Goal: Task Accomplishment & Management: Manage account settings

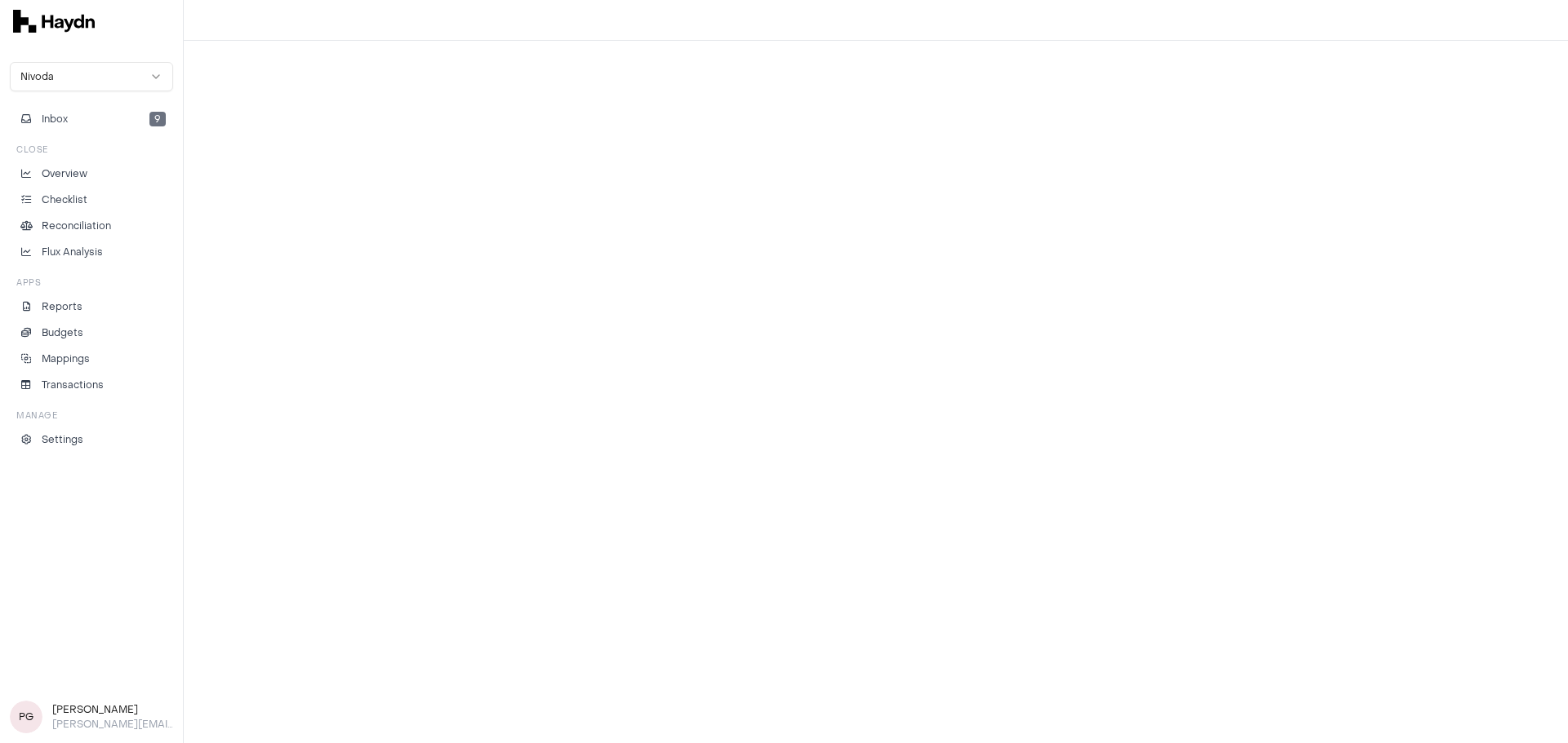
click at [614, 495] on div at bounding box center [876, 392] width 1384 height 703
click at [695, 662] on div at bounding box center [876, 392] width 1384 height 703
click at [87, 192] on link "Checklist" at bounding box center [91, 199] width 163 height 23
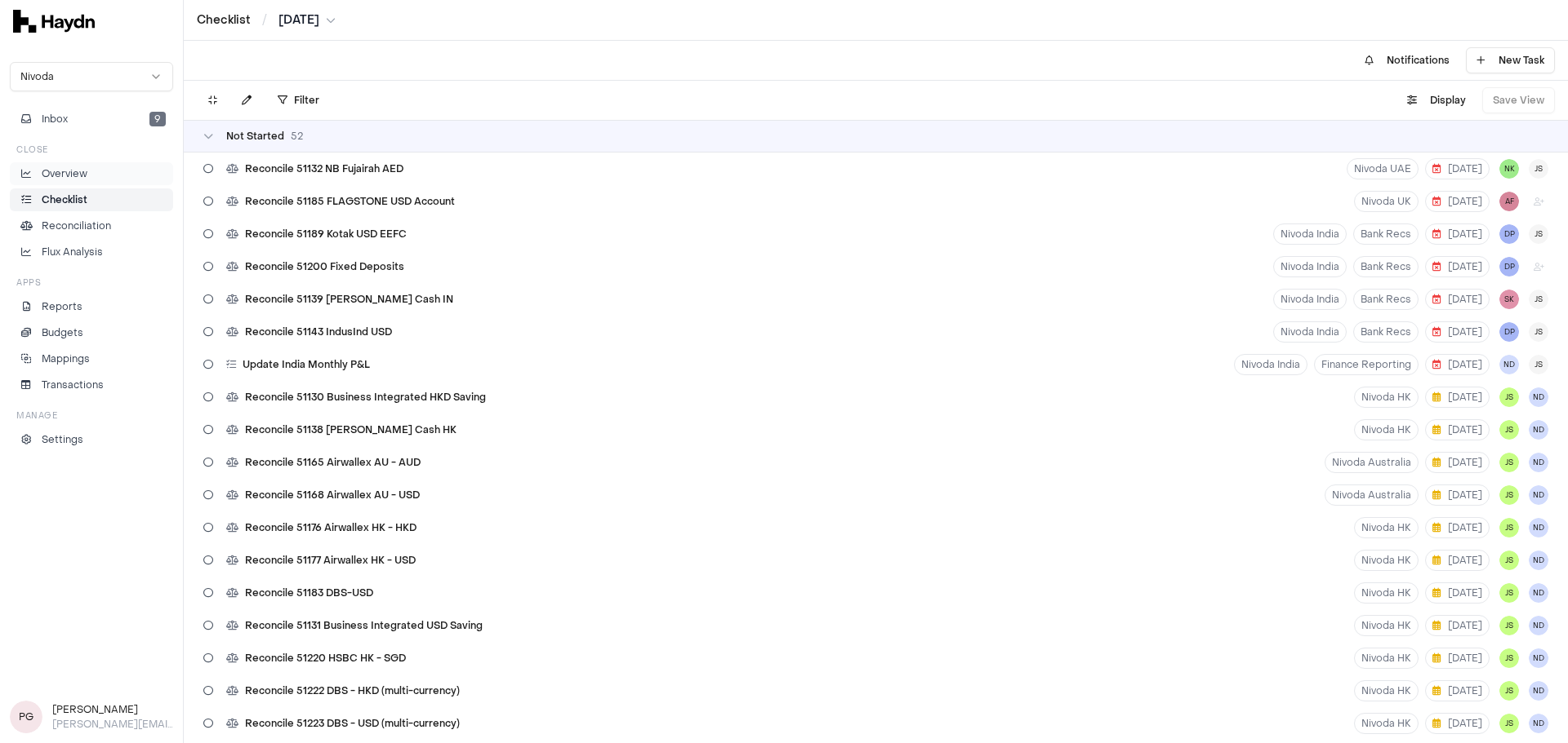
click at [85, 169] on p "Overview" at bounding box center [64, 173] width 45 height 15
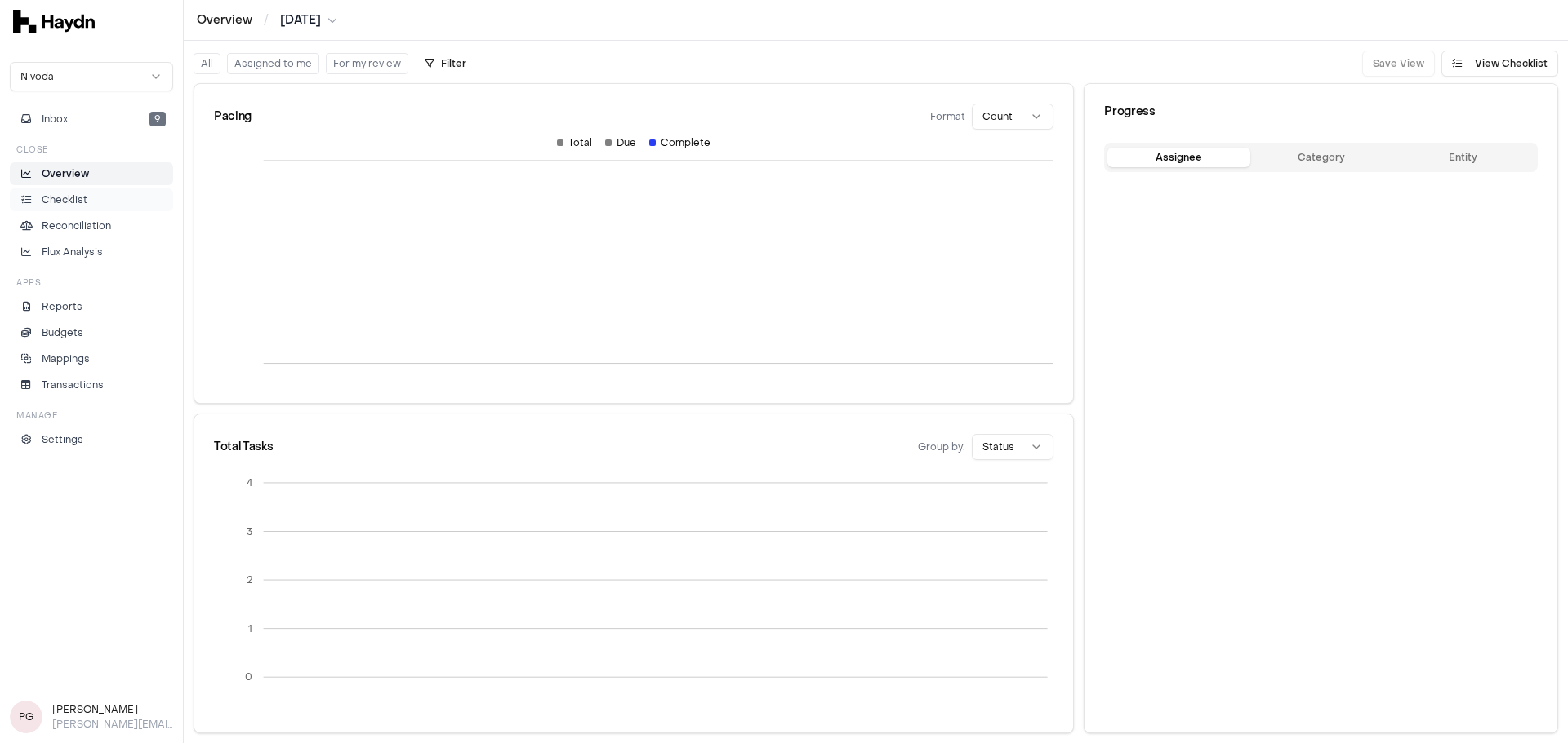
click at [85, 198] on p "Checklist" at bounding box center [64, 199] width 45 height 15
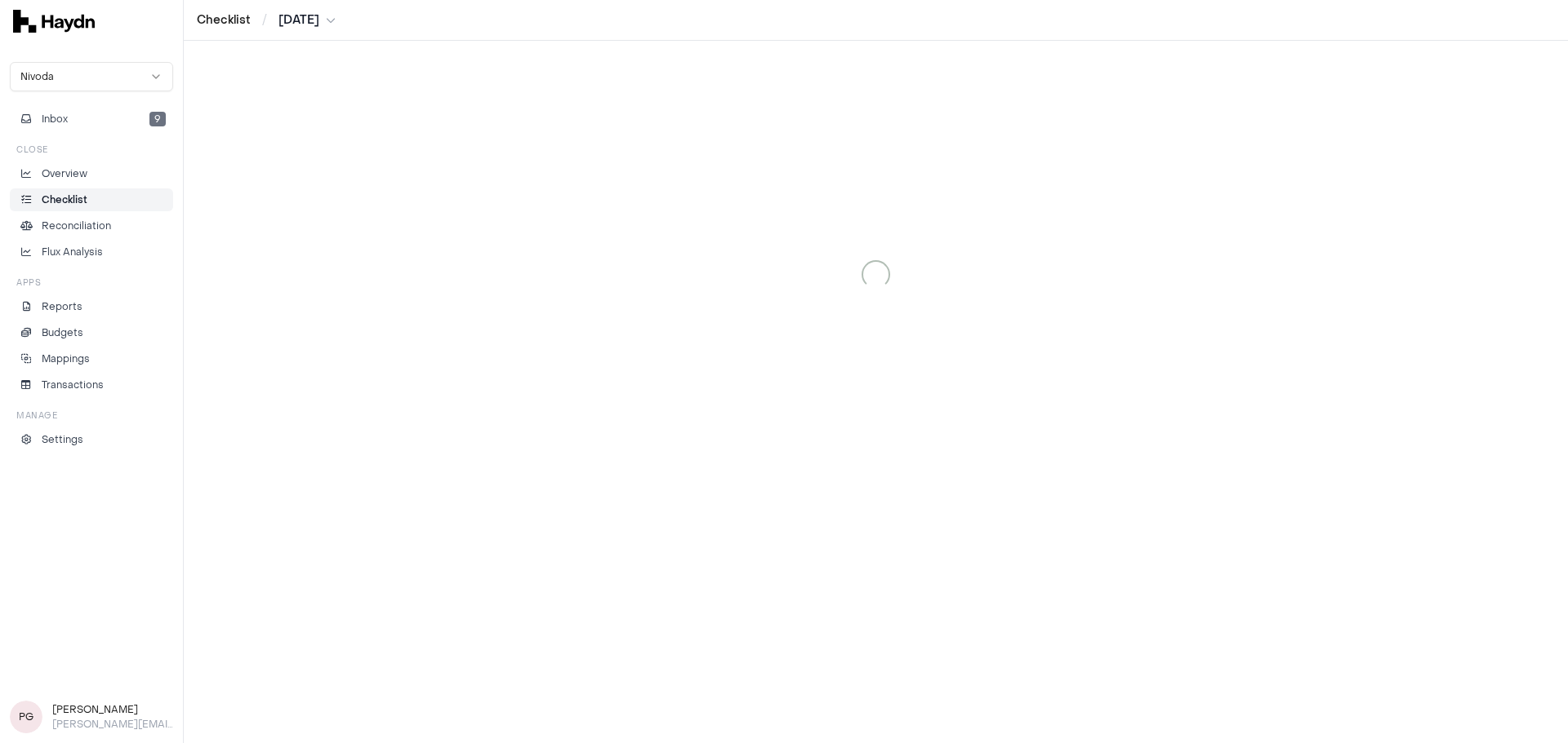
click at [291, 20] on html "Checklist / [DATE] Nivoda Inbox 9 Close Overview Checklist Reconciliation Flux …" at bounding box center [784, 371] width 1568 height 743
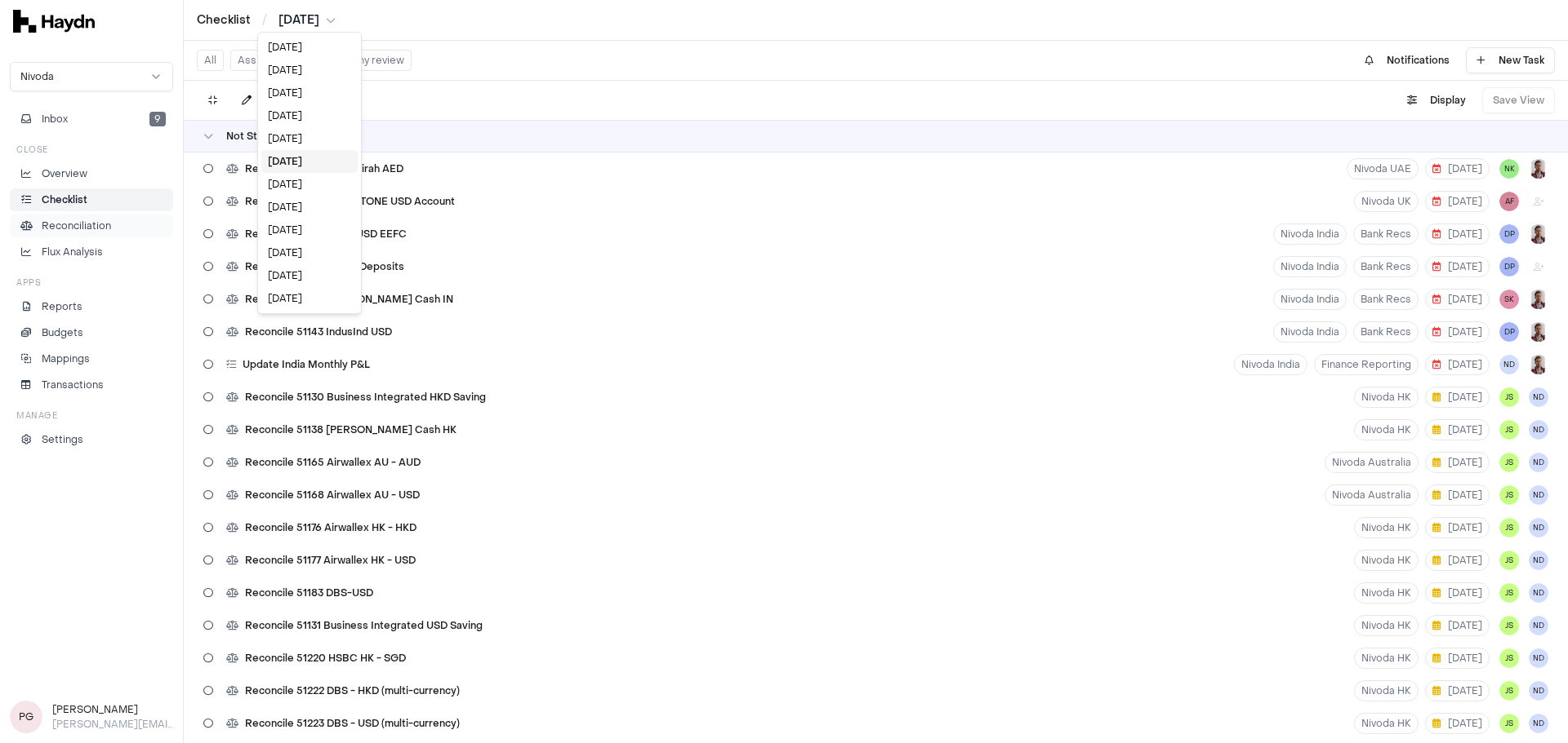
click at [84, 230] on html "Checklist / [DATE] Nivoda Inbox 9 Close Overview Checklist Reconciliation Flux …" at bounding box center [784, 371] width 1568 height 743
click at [84, 230] on p "Reconciliation" at bounding box center [77, 226] width 70 height 15
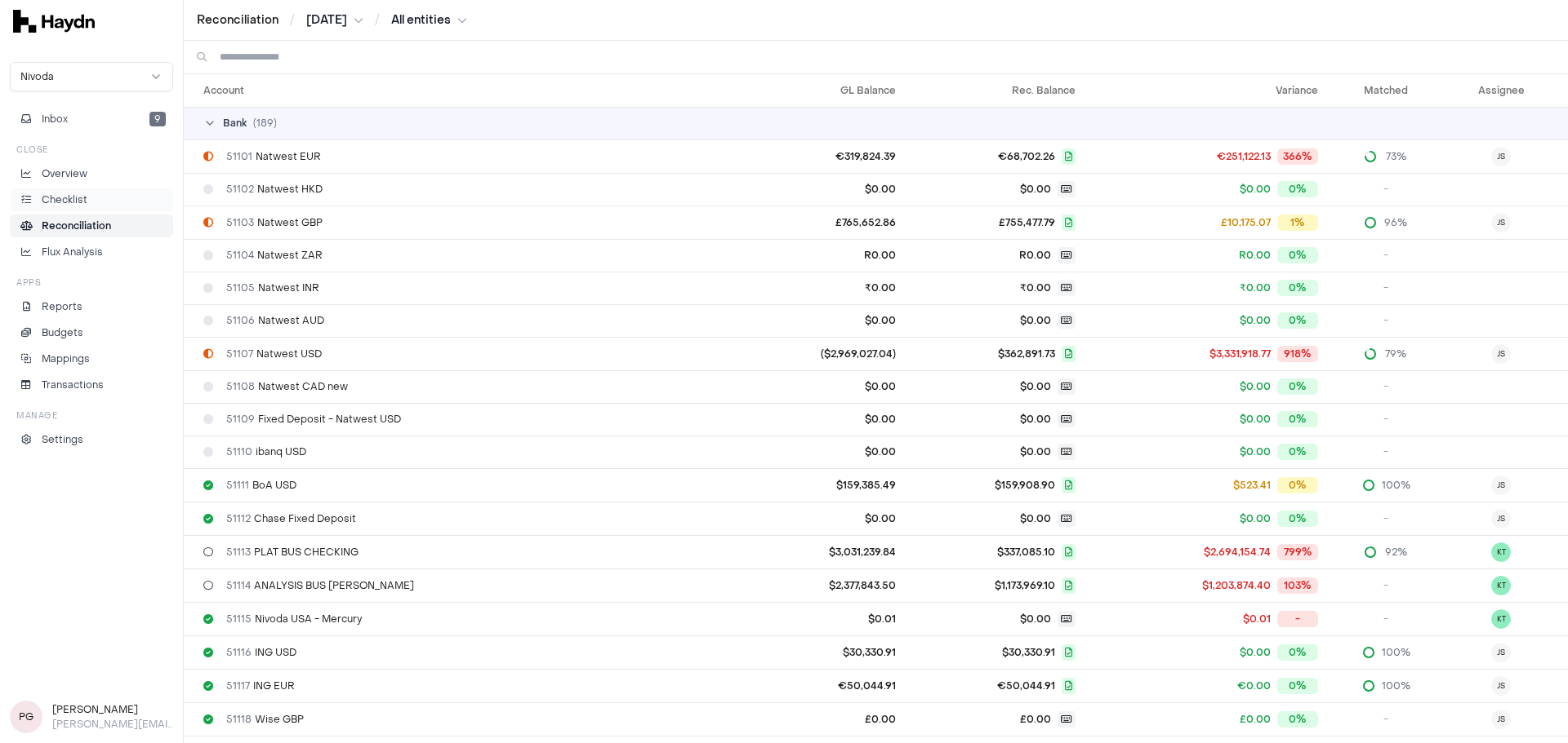
click at [102, 197] on li "Checklist" at bounding box center [92, 199] width 148 height 15
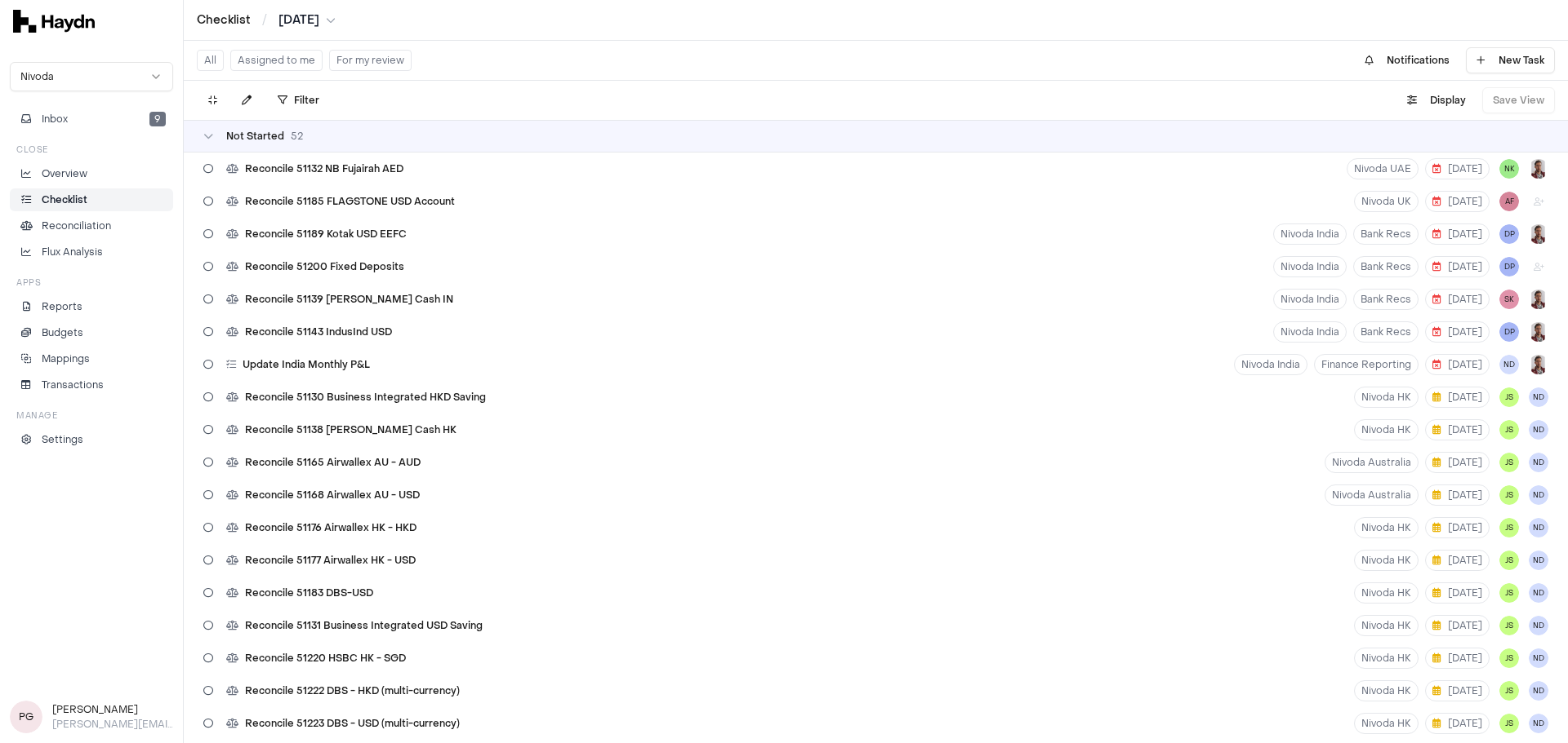
click at [321, 1] on div "Checklist / [DATE]" at bounding box center [876, 20] width 1384 height 41
click at [319, 28] on html "Checklist / [DATE] Nivoda Inbox 9 Close Overview Checklist Reconciliation Flux …" at bounding box center [784, 371] width 1568 height 743
click at [310, 158] on div "[DATE]" at bounding box center [309, 161] width 97 height 23
click at [284, 60] on button "Assigned to me" at bounding box center [276, 60] width 92 height 21
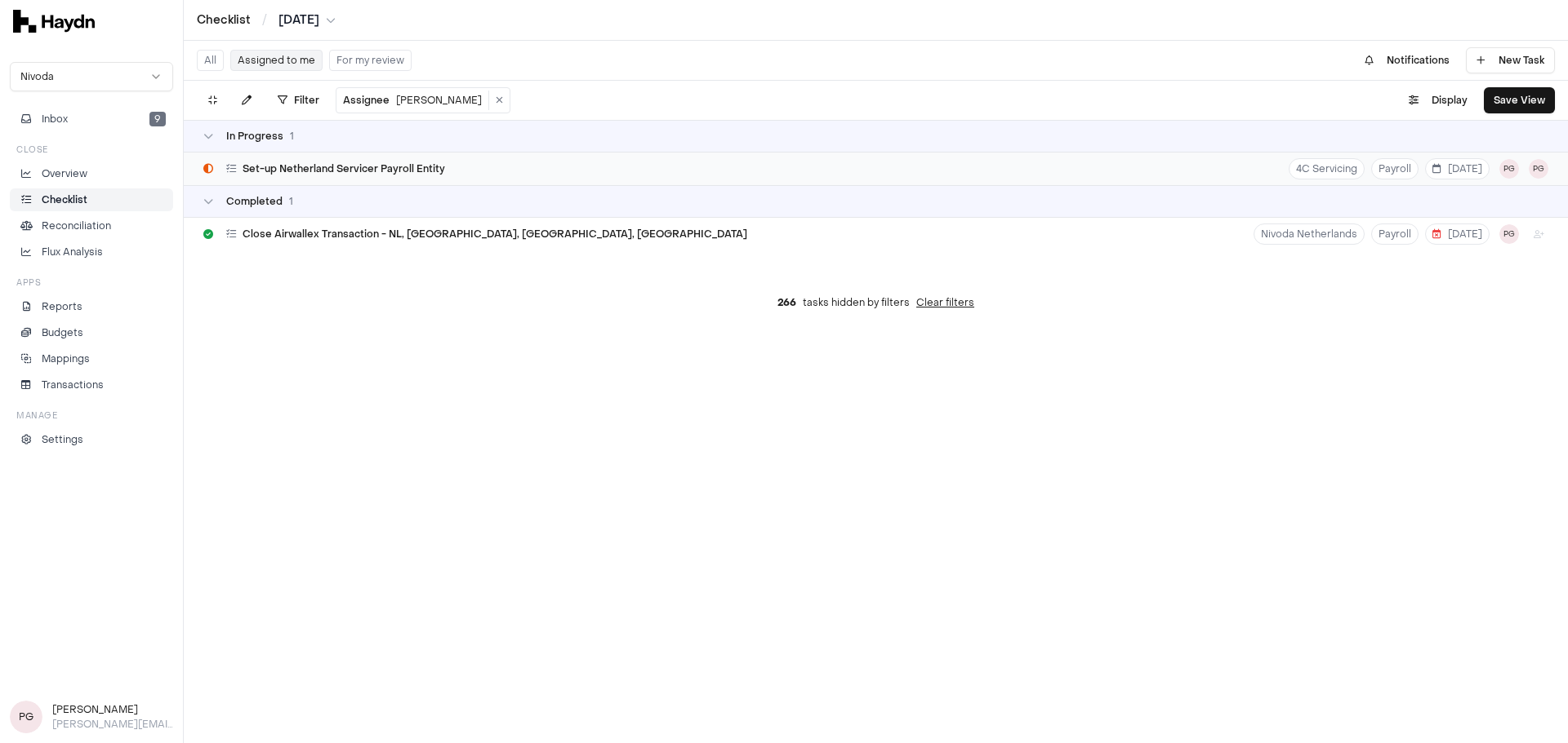
click at [354, 172] on span "Set-up Netherland Servicer Payroll Entity" at bounding box center [343, 168] width 202 height 13
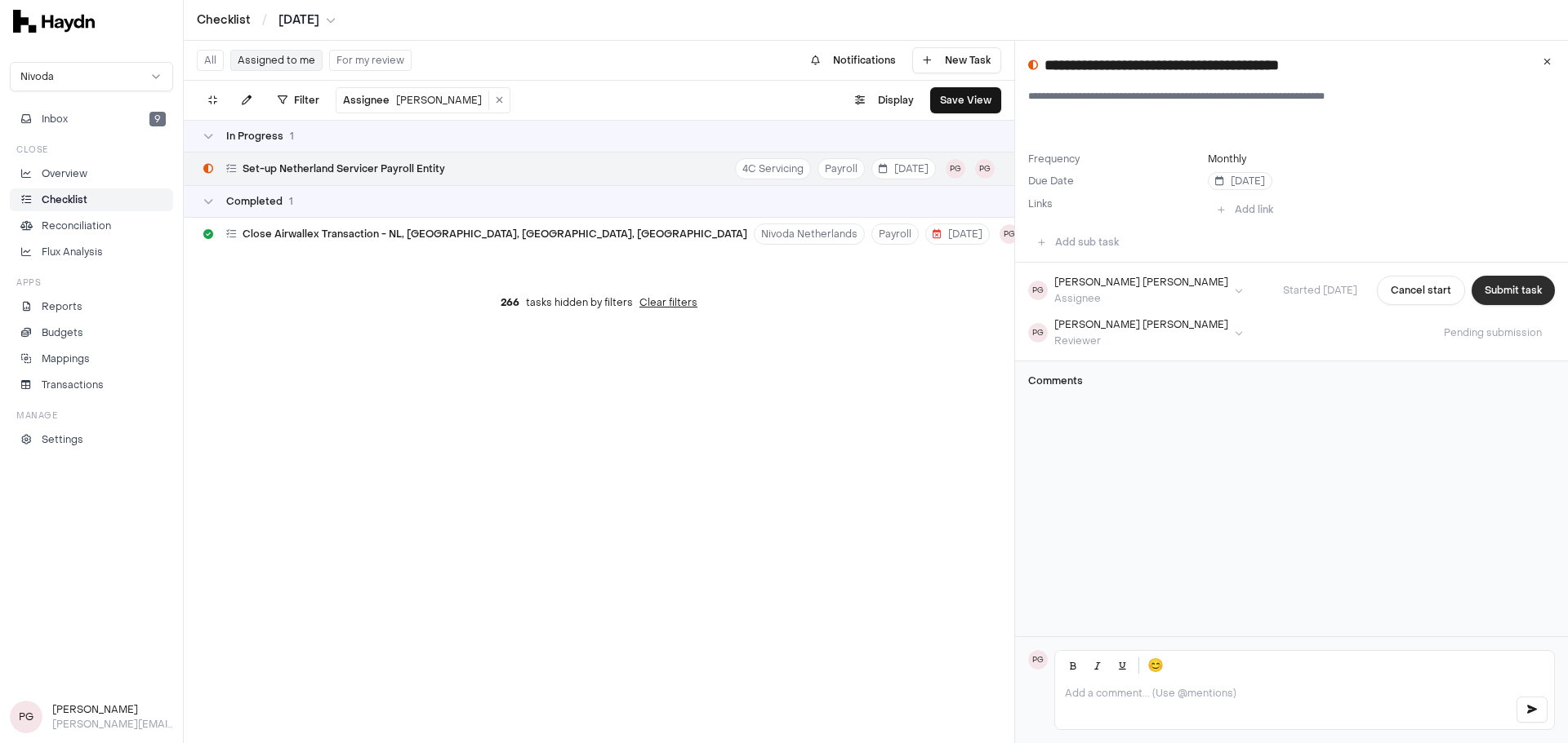
click at [1488, 288] on button "Submit task" at bounding box center [1513, 291] width 84 height 30
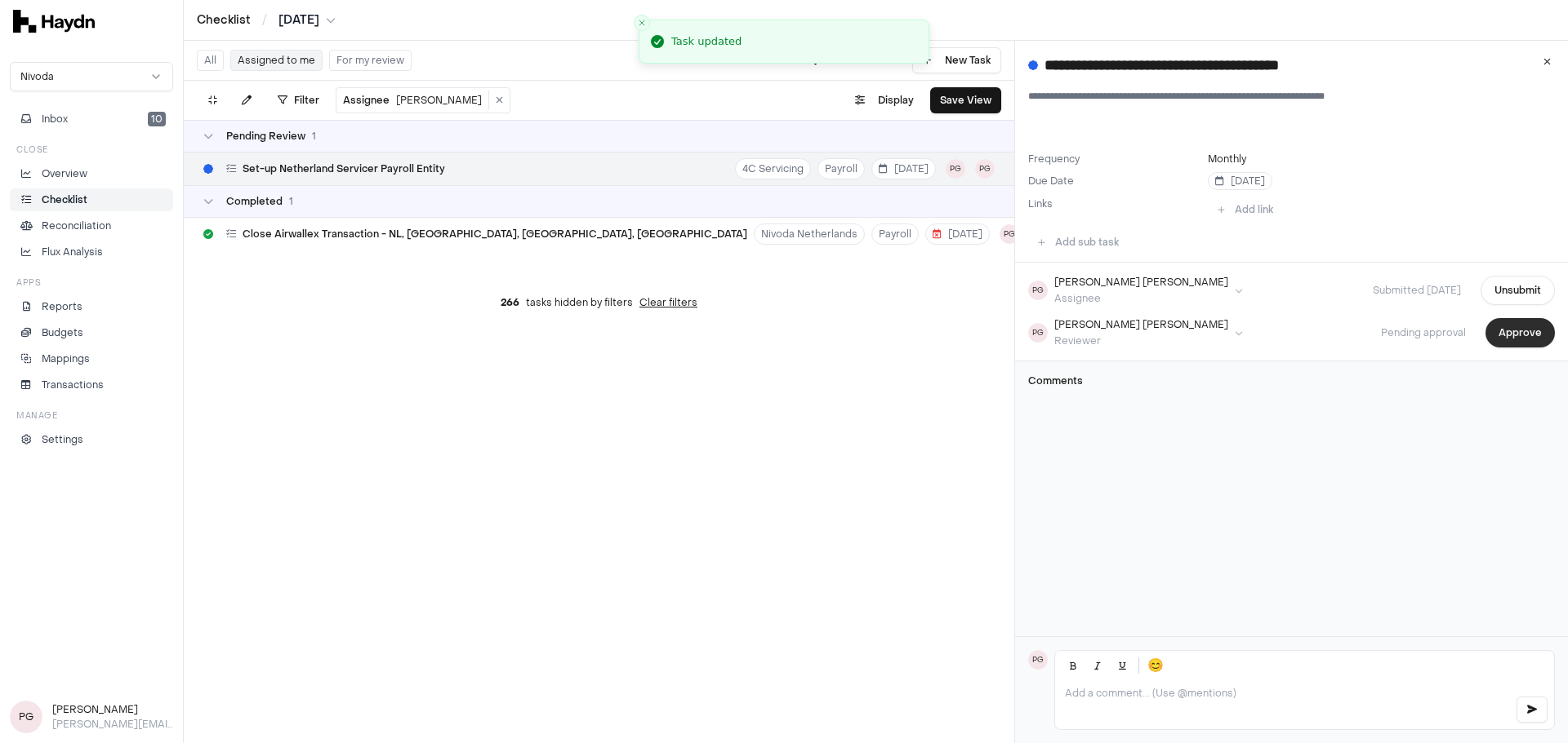
click at [1511, 337] on button "Approve" at bounding box center [1520, 333] width 70 height 30
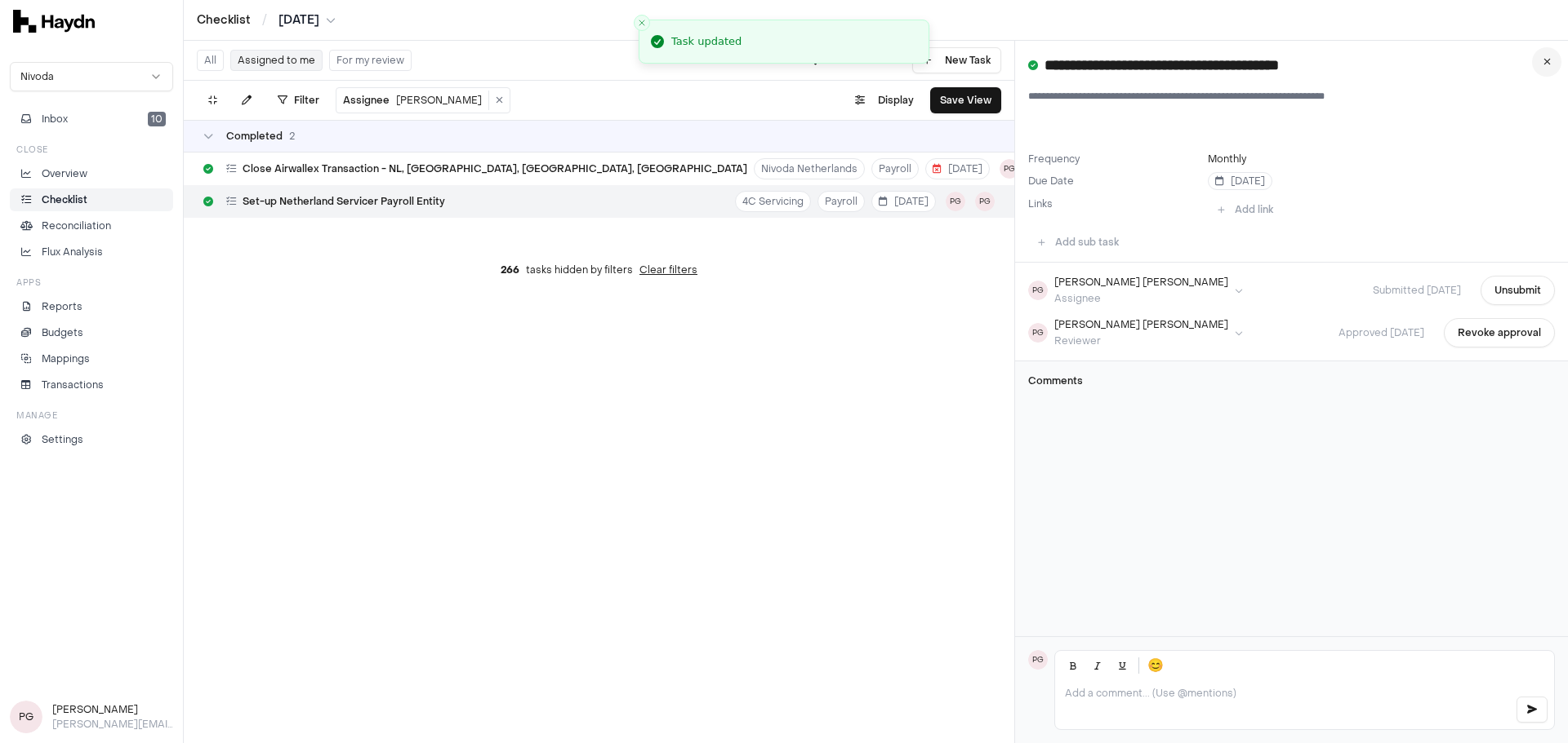
click at [1546, 60] on icon at bounding box center [1546, 62] width 7 height 10
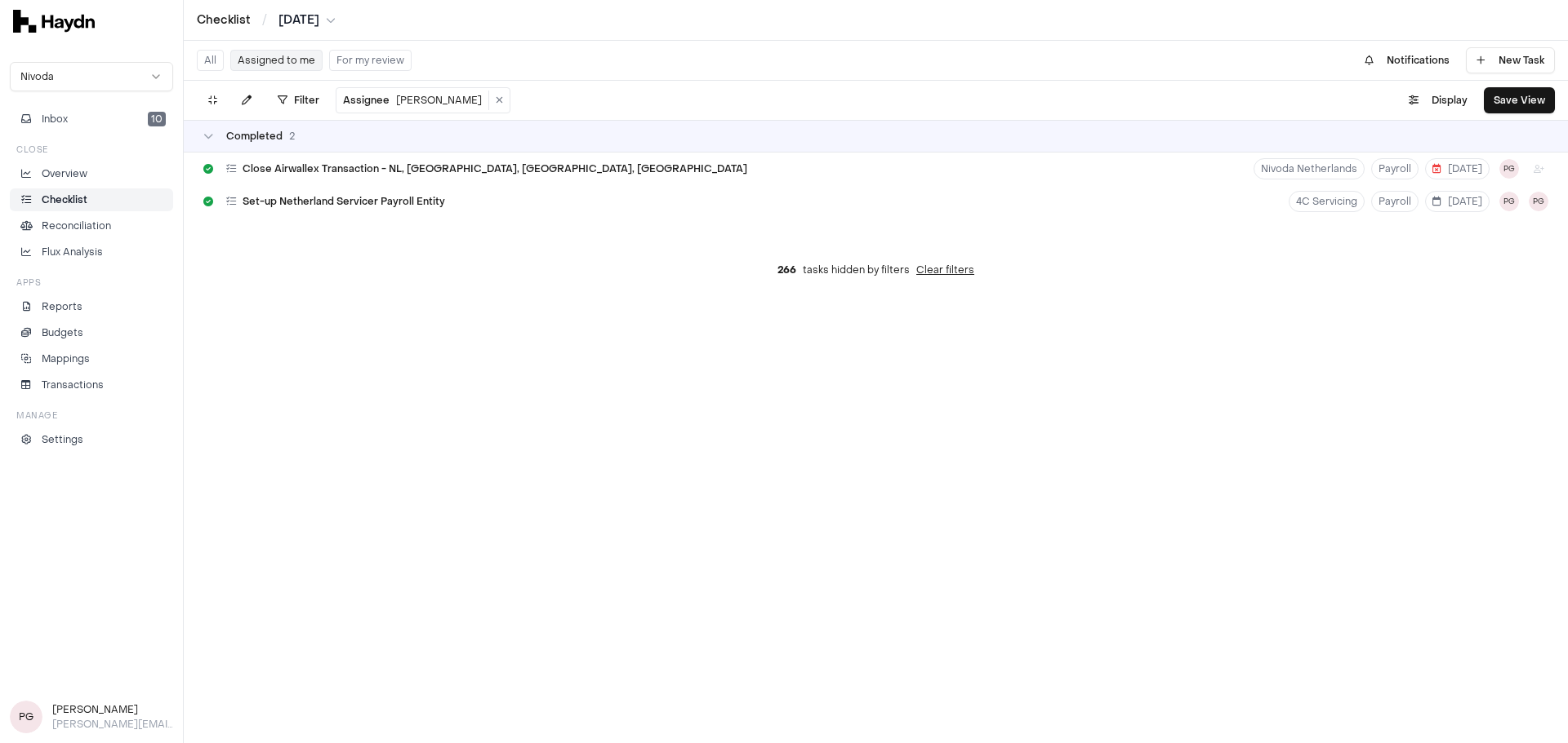
click at [377, 66] on button "For my review" at bounding box center [370, 60] width 83 height 21
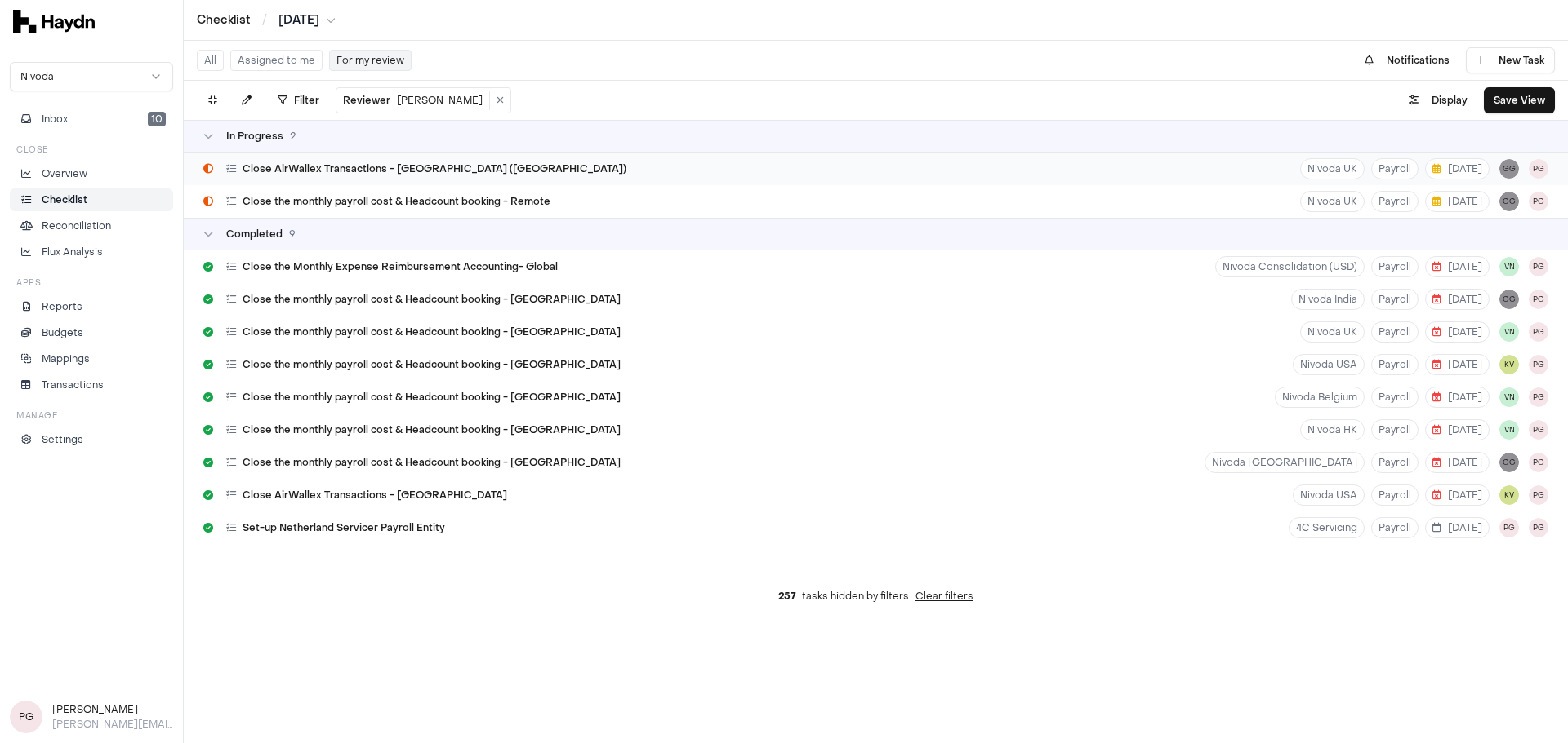
click at [387, 170] on span "Close AirWallex Transactions - [GEOGRAPHIC_DATA] ([GEOGRAPHIC_DATA])" at bounding box center [434, 168] width 384 height 13
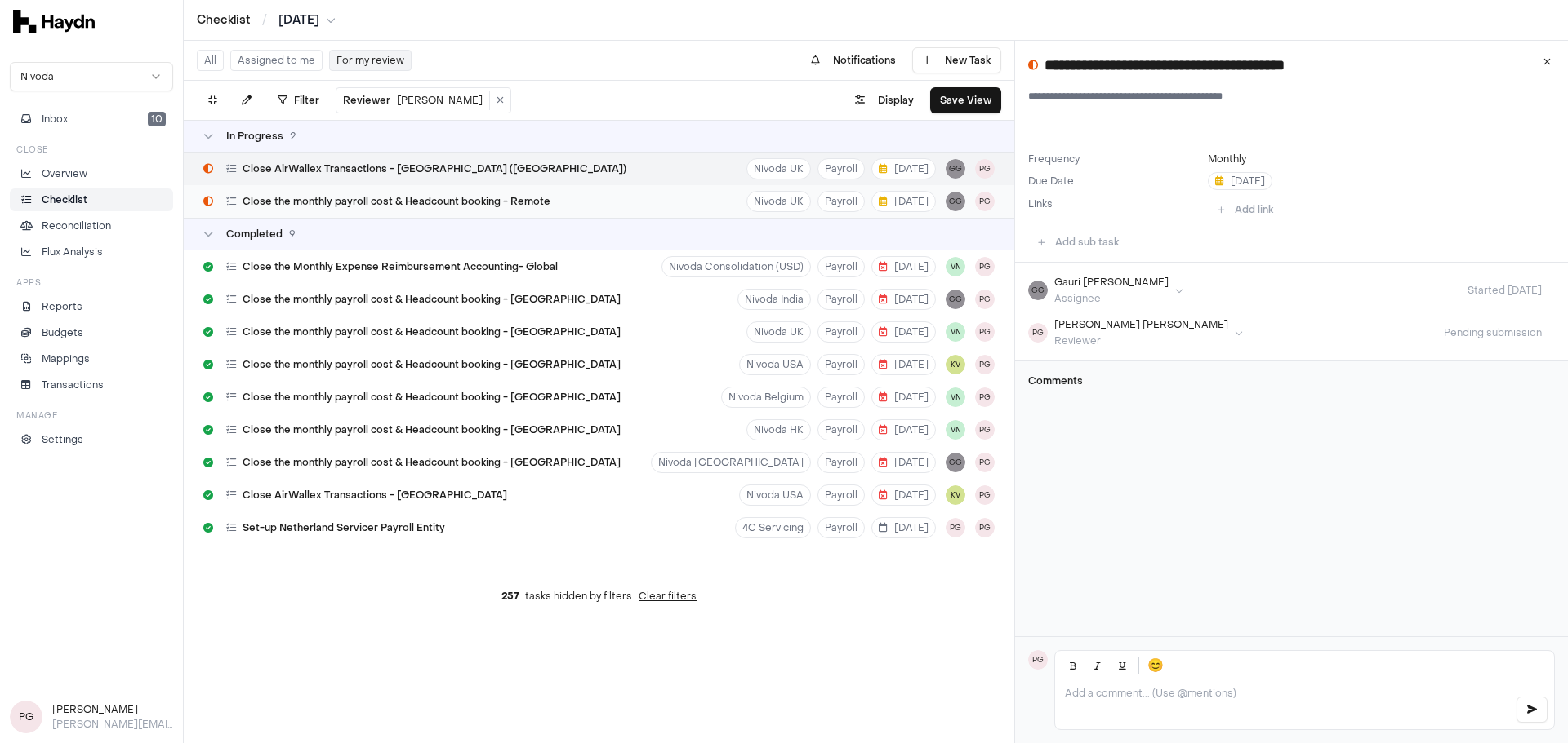
click at [396, 202] on span "Close the monthly payroll cost & Headcount booking - Remote" at bounding box center [396, 201] width 308 height 13
click at [1556, 62] on button at bounding box center [1546, 62] width 30 height 30
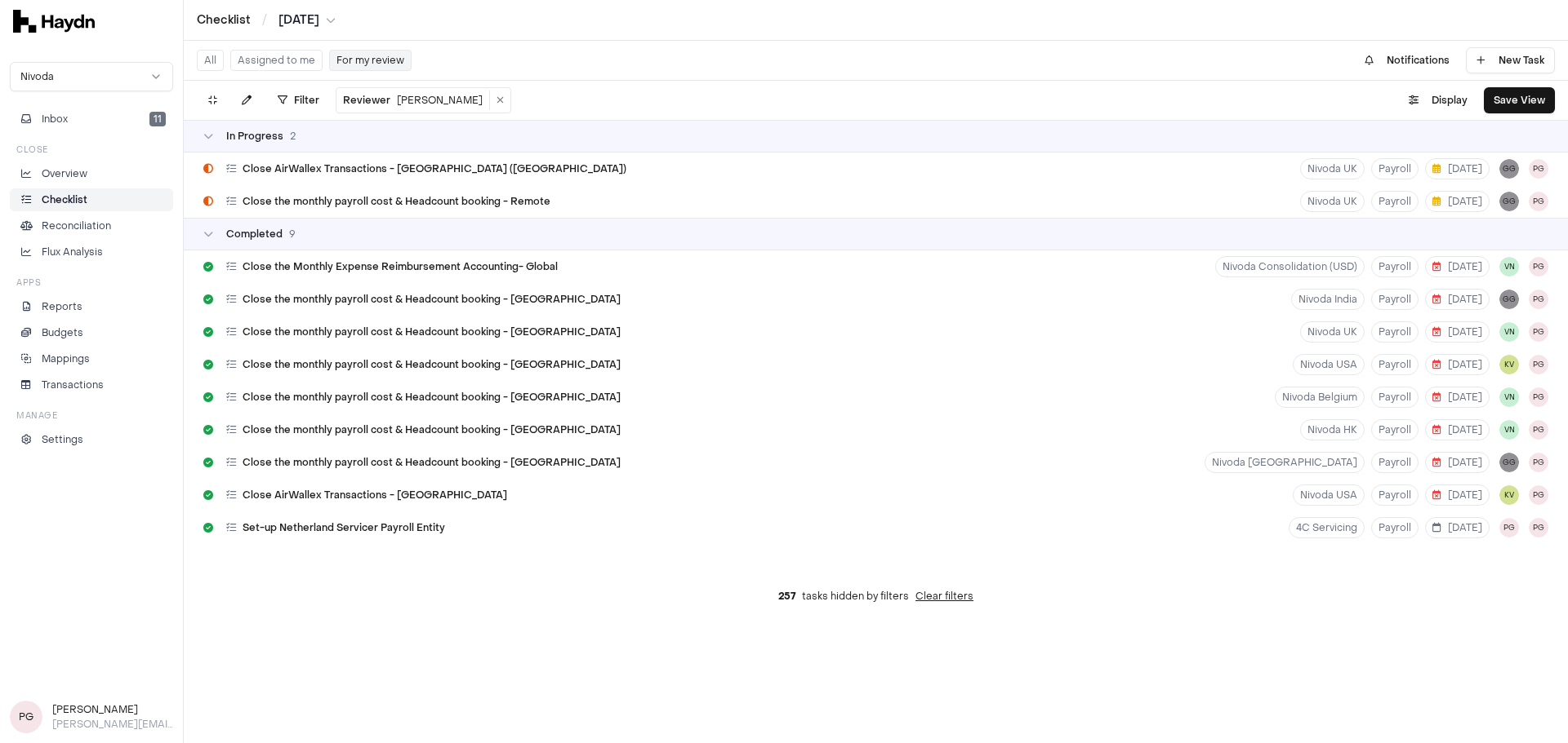
click at [276, 605] on div "257 tasks hidden by filters Clear filters" at bounding box center [876, 596] width 1384 height 39
click at [523, 628] on div "All Assigned to me For my review Notifications New Task Filter Reviewer [PERSON…" at bounding box center [876, 392] width 1384 height 703
click at [406, 652] on div "All Assigned to me For my review Notifications New Task Filter Reviewer [PERSON…" at bounding box center [876, 392] width 1384 height 703
click at [336, 594] on div "257 tasks hidden by filters Clear filters" at bounding box center [876, 596] width 1384 height 39
click at [363, 677] on div "All Assigned to me For my review Notifications New Task Filter Reviewer [PERSON…" at bounding box center [876, 392] width 1384 height 703
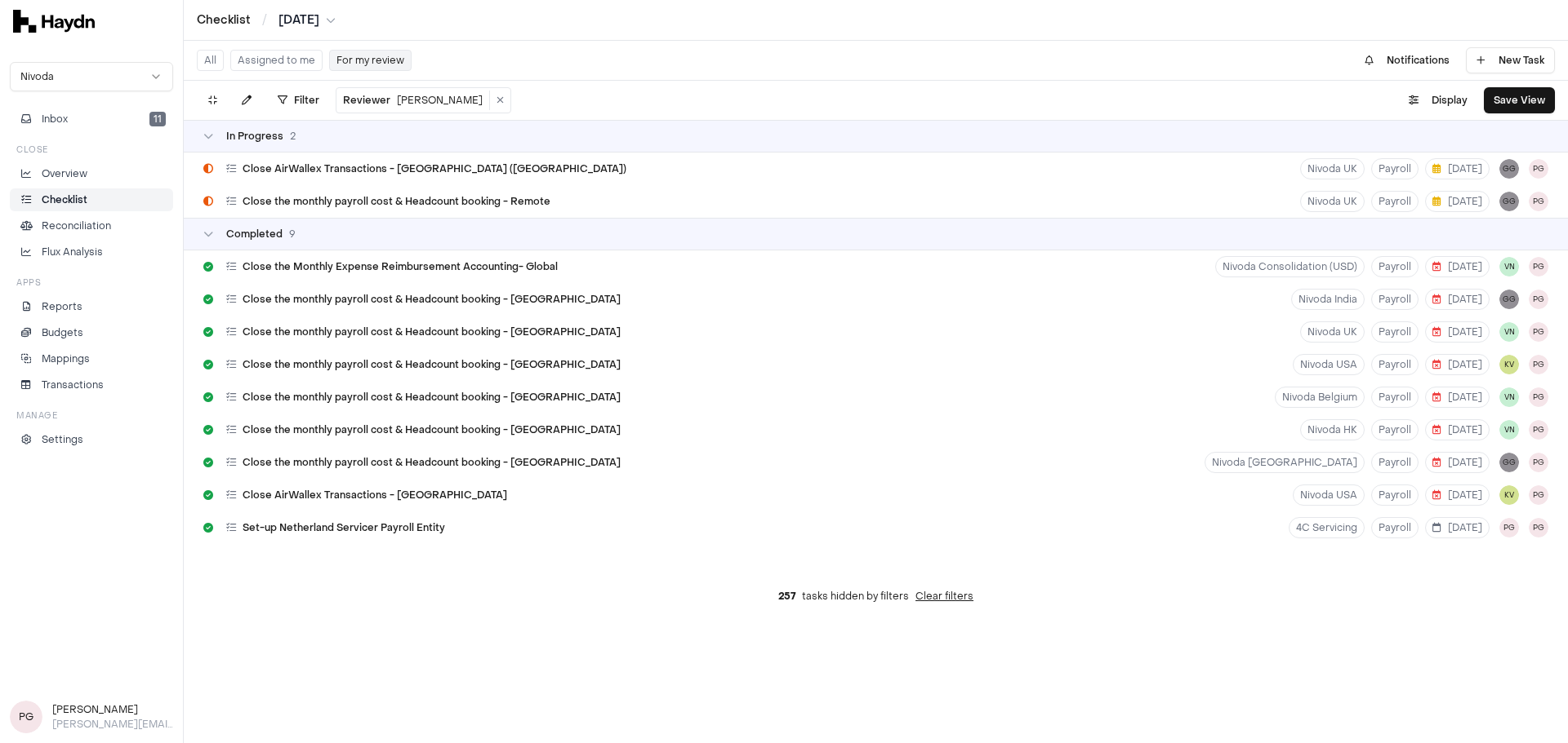
click at [256, 633] on div "All Assigned to me For my review Notifications New Task Filter Reviewer [PERSON…" at bounding box center [876, 392] width 1384 height 703
